Goal: Navigation & Orientation: Understand site structure

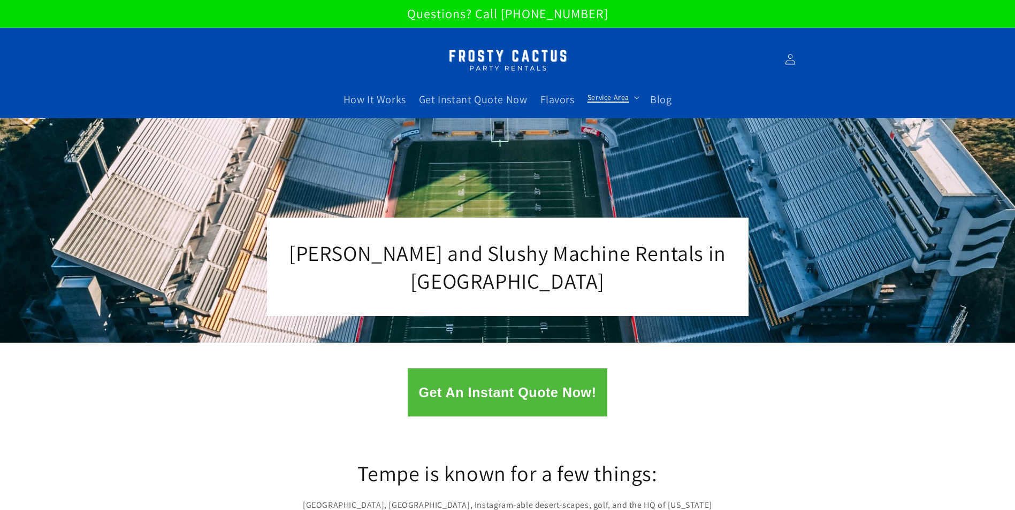
click at [612, 97] on span "Service Area" at bounding box center [608, 98] width 42 height 10
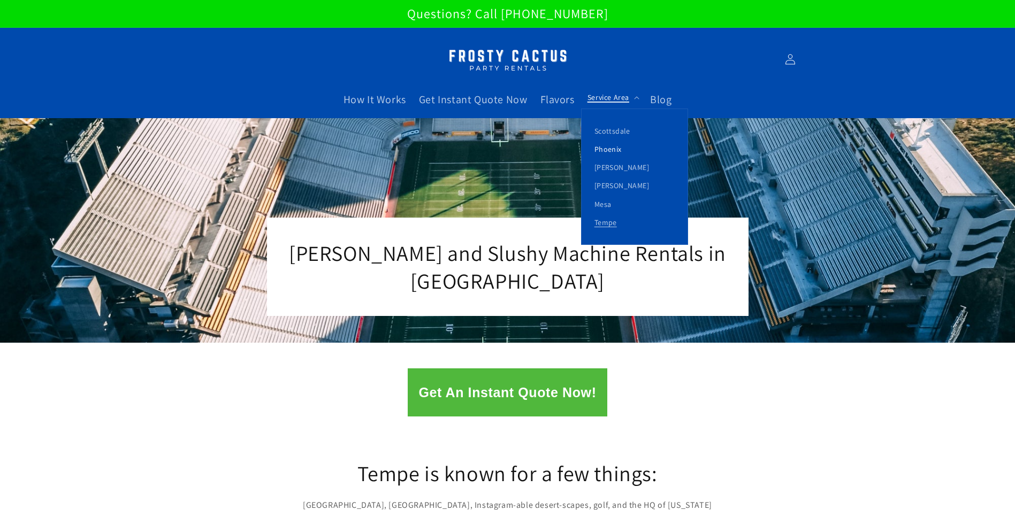
click at [612, 148] on link "Phoenix" at bounding box center [635, 149] width 106 height 18
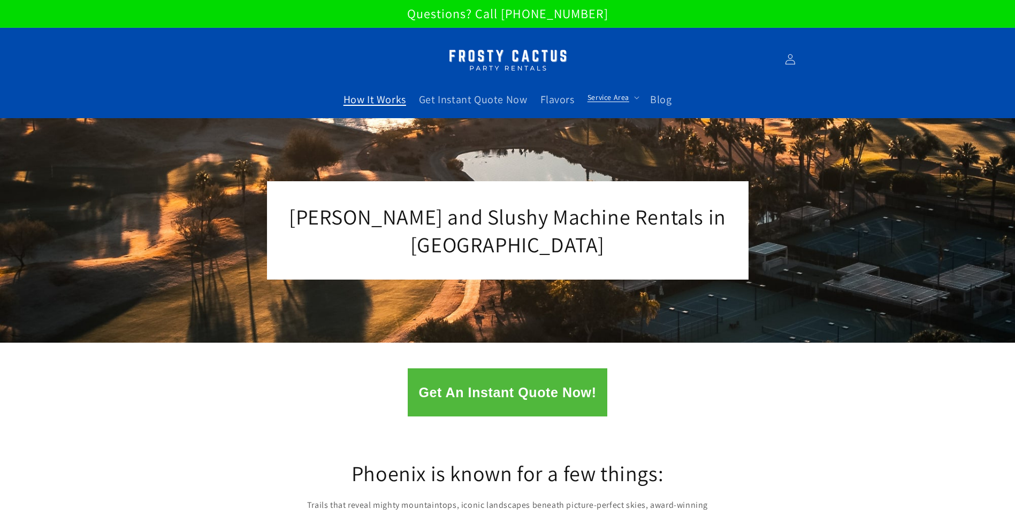
click at [381, 102] on span "How It Works" at bounding box center [374, 100] width 63 height 14
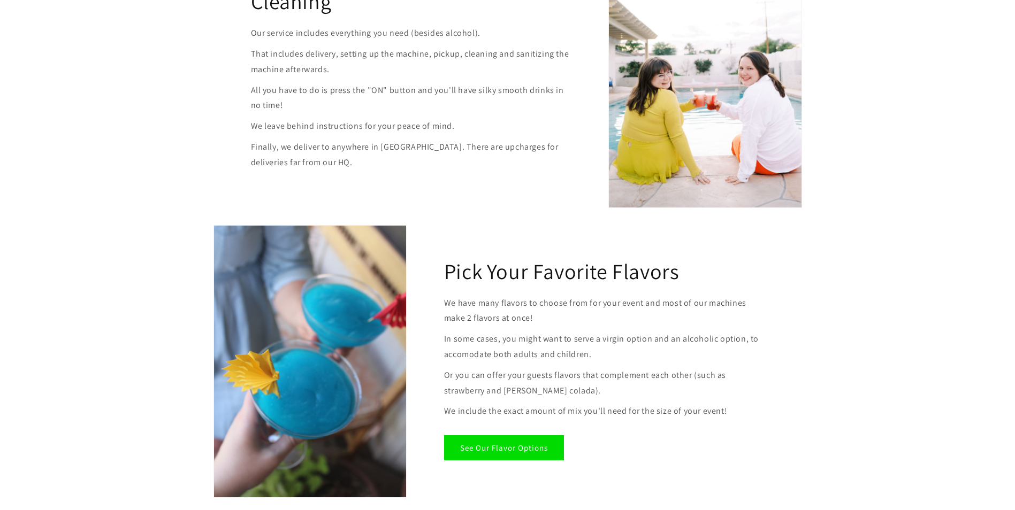
scroll to position [696, 0]
